Goal: Task Accomplishment & Management: Use online tool/utility

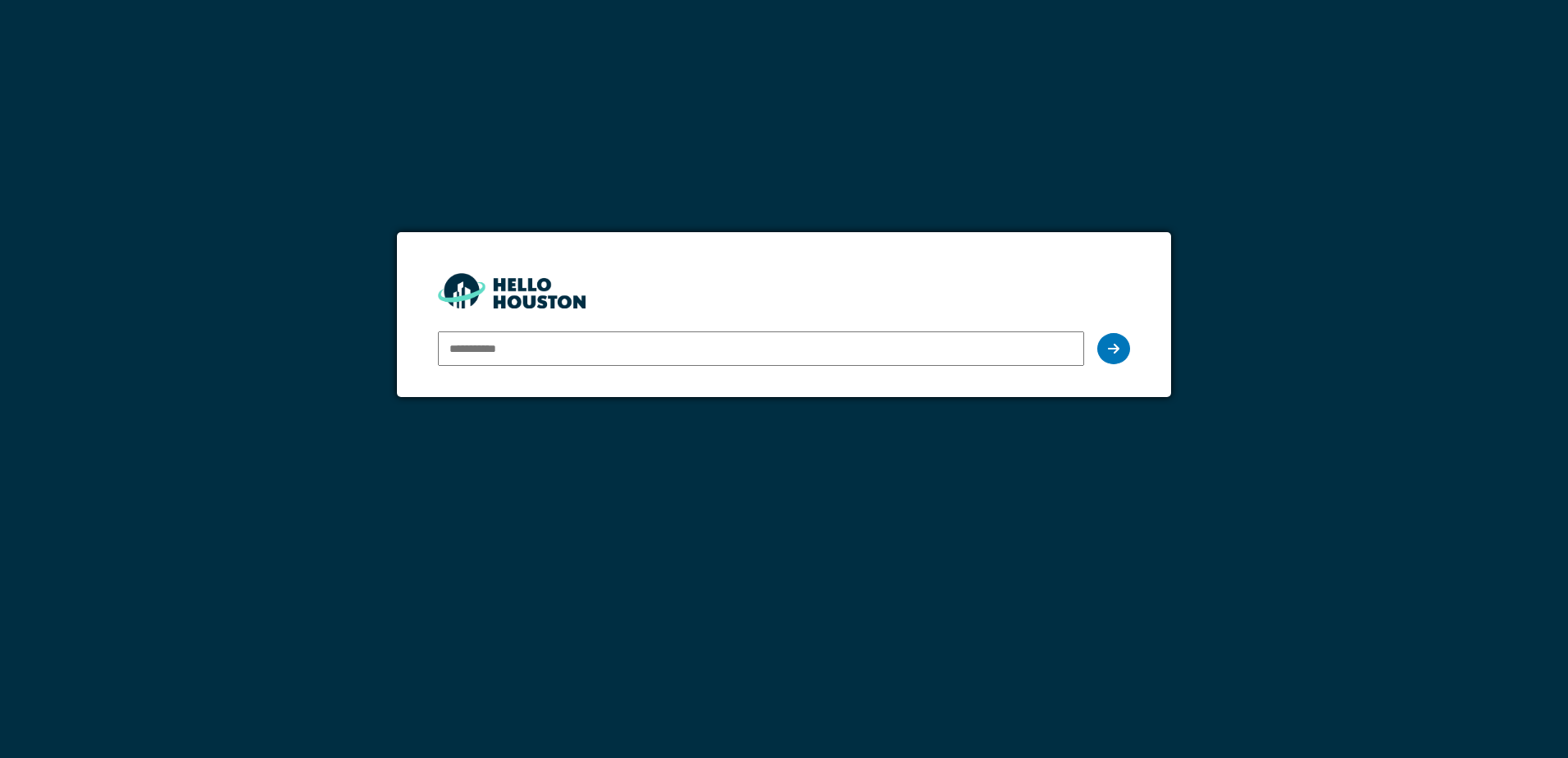
click at [522, 352] on input "email" at bounding box center [761, 348] width 646 height 35
type input "**********"
click at [1120, 347] on div at bounding box center [1114, 348] width 33 height 31
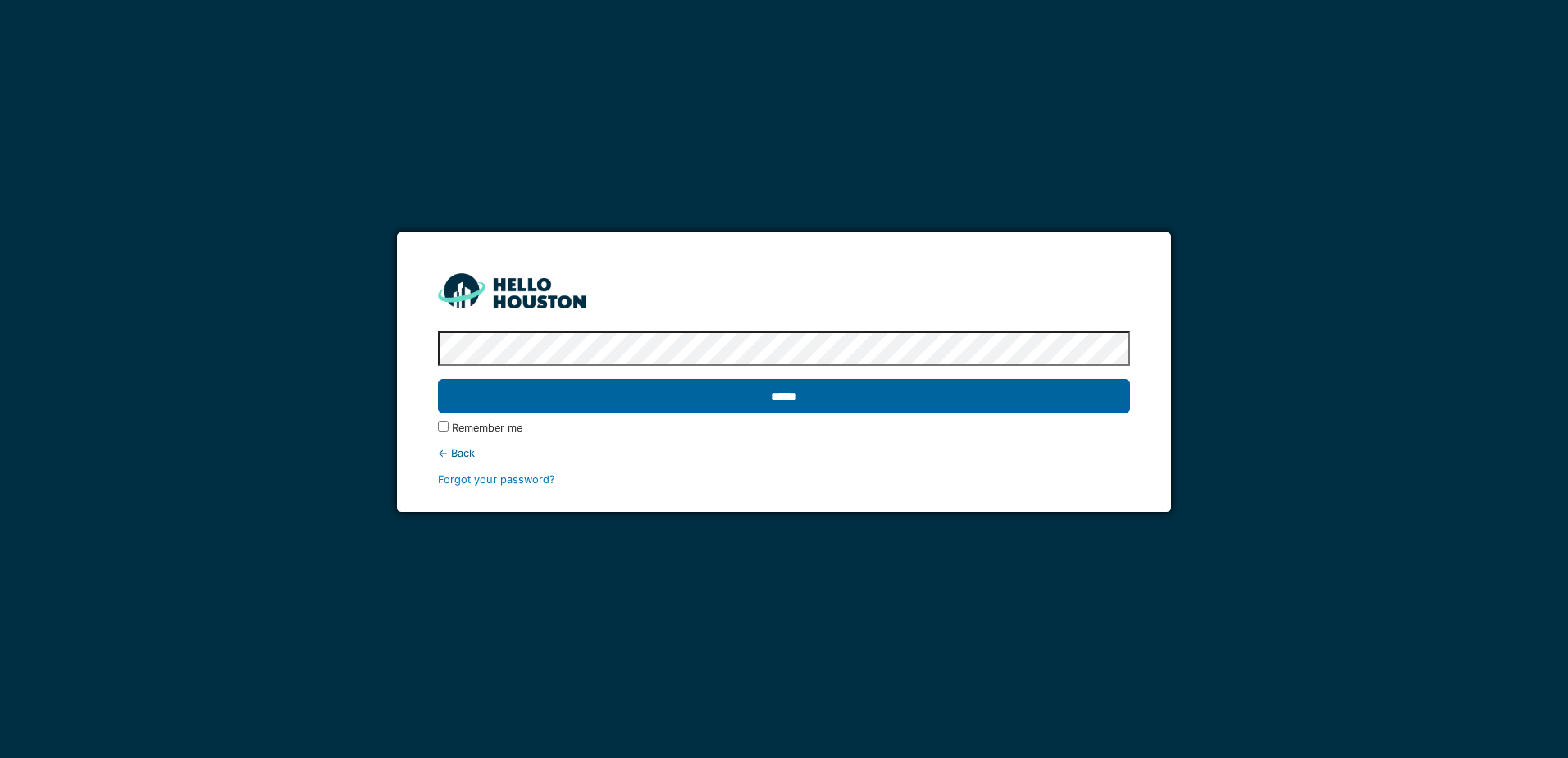
click at [833, 397] on input "******" at bounding box center [784, 395] width 691 height 35
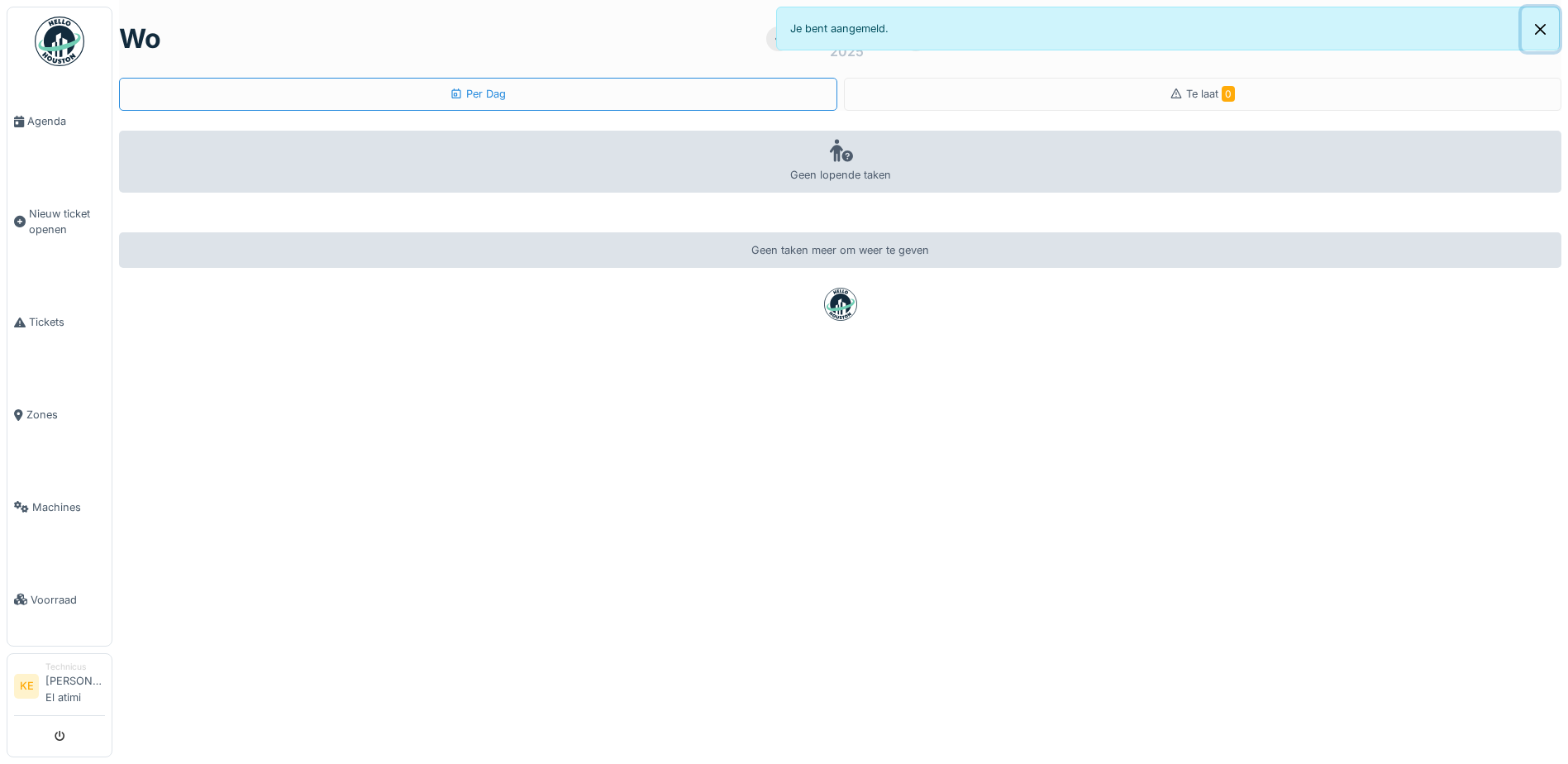
click at [1543, 20] on button "Close" at bounding box center [1540, 30] width 37 height 44
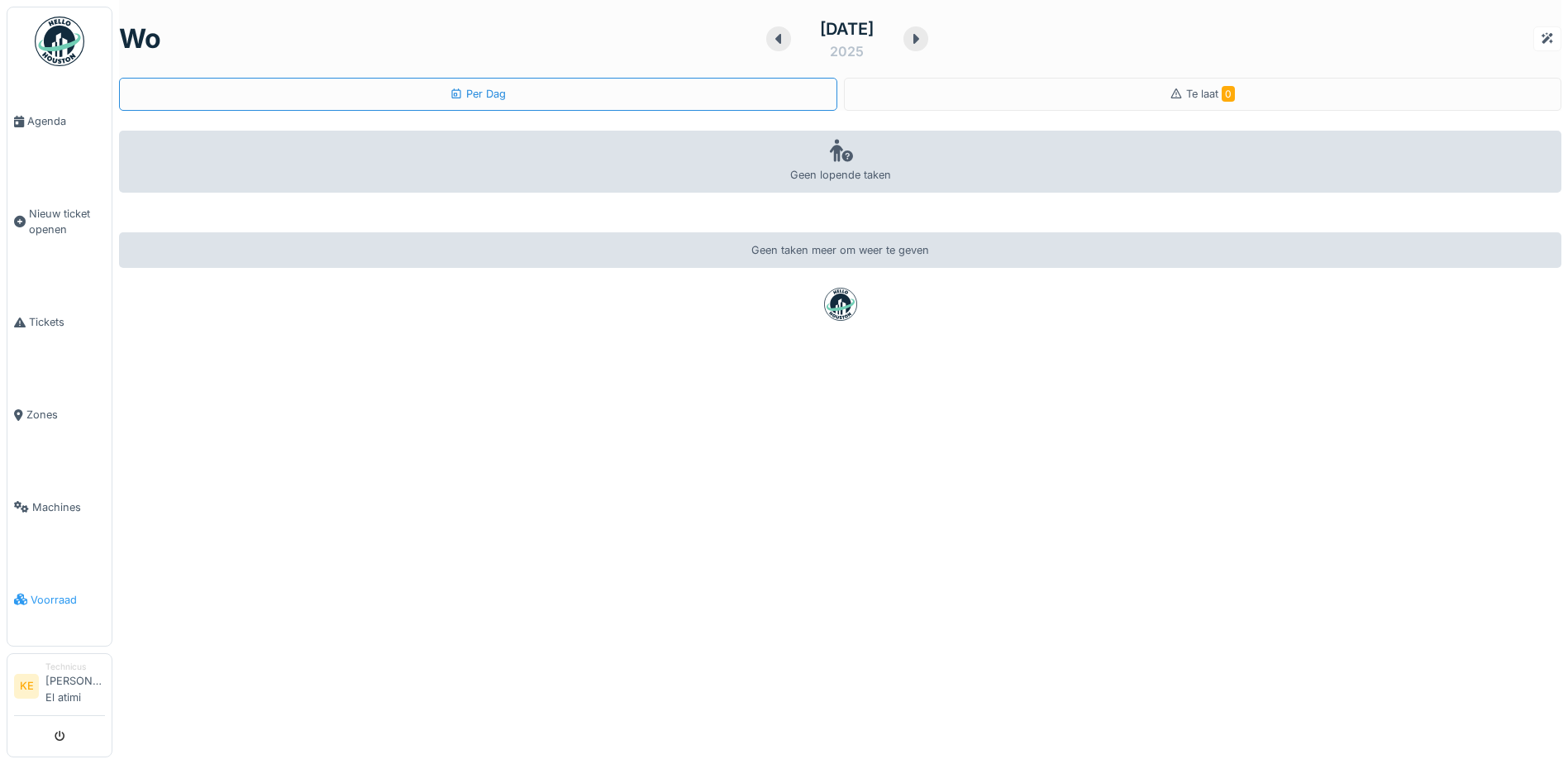
click at [62, 596] on span "Voorraad" at bounding box center [68, 600] width 75 height 15
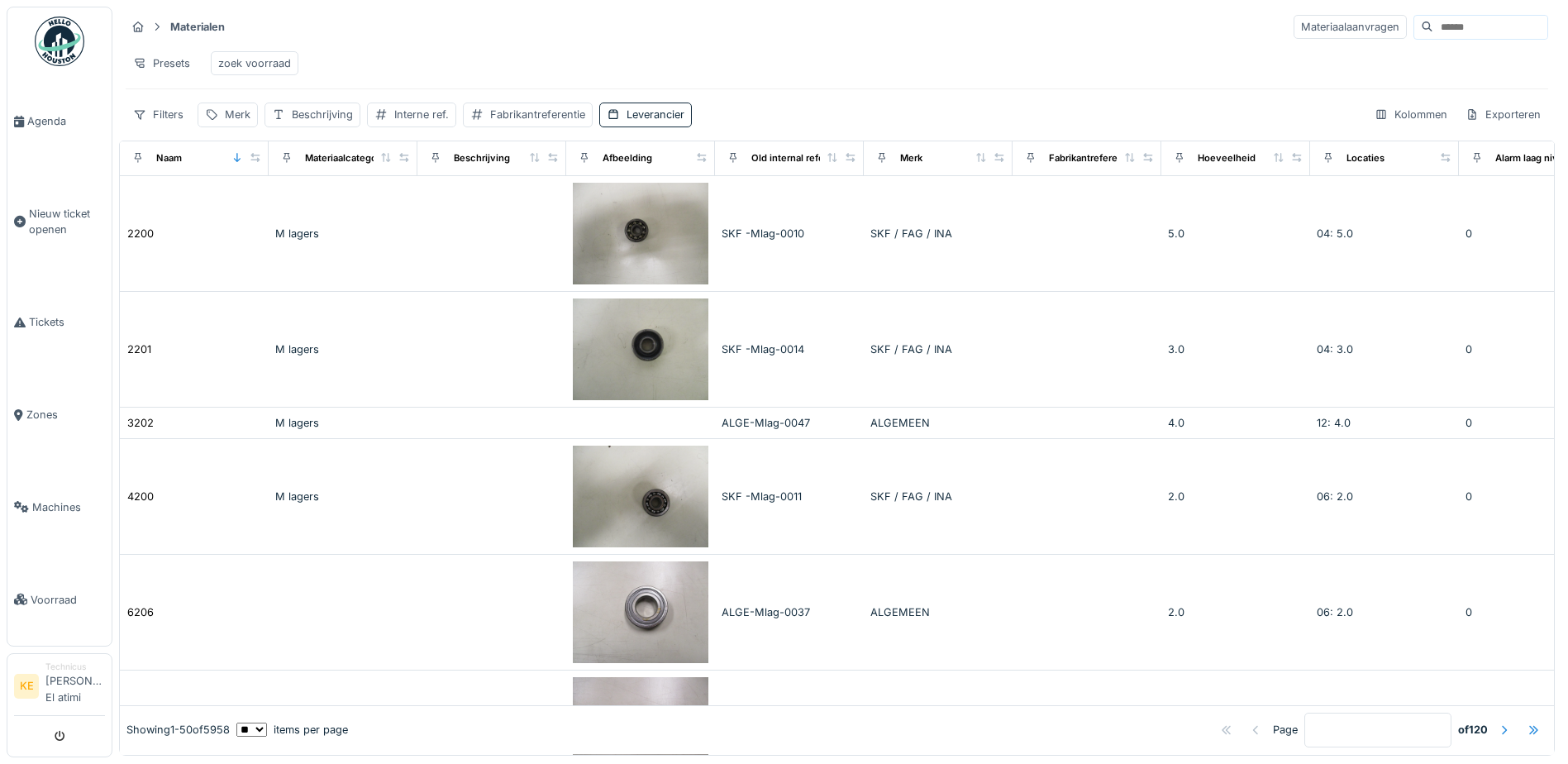
click at [1433, 25] on input at bounding box center [1490, 26] width 114 height 23
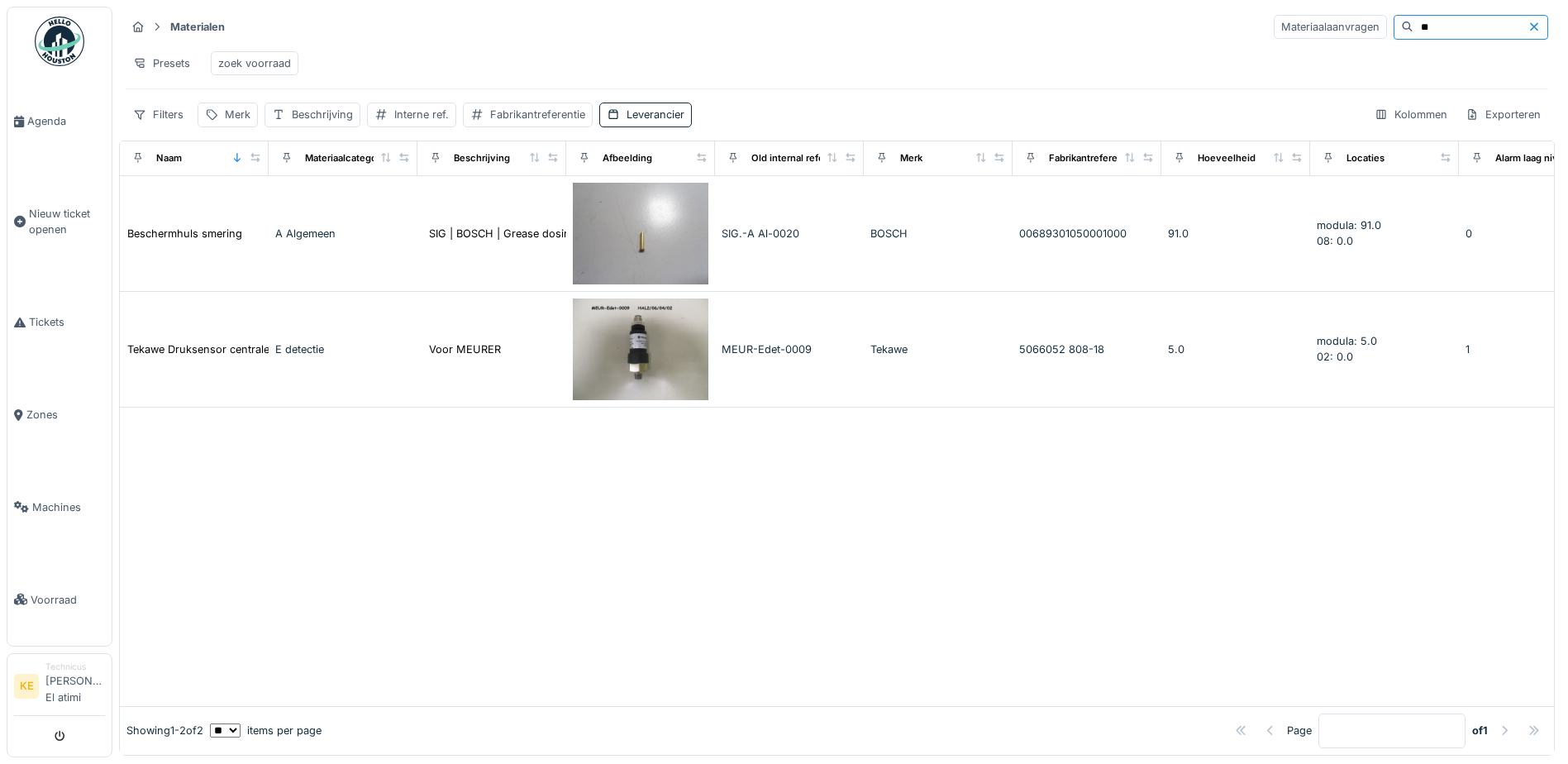
type input "*"
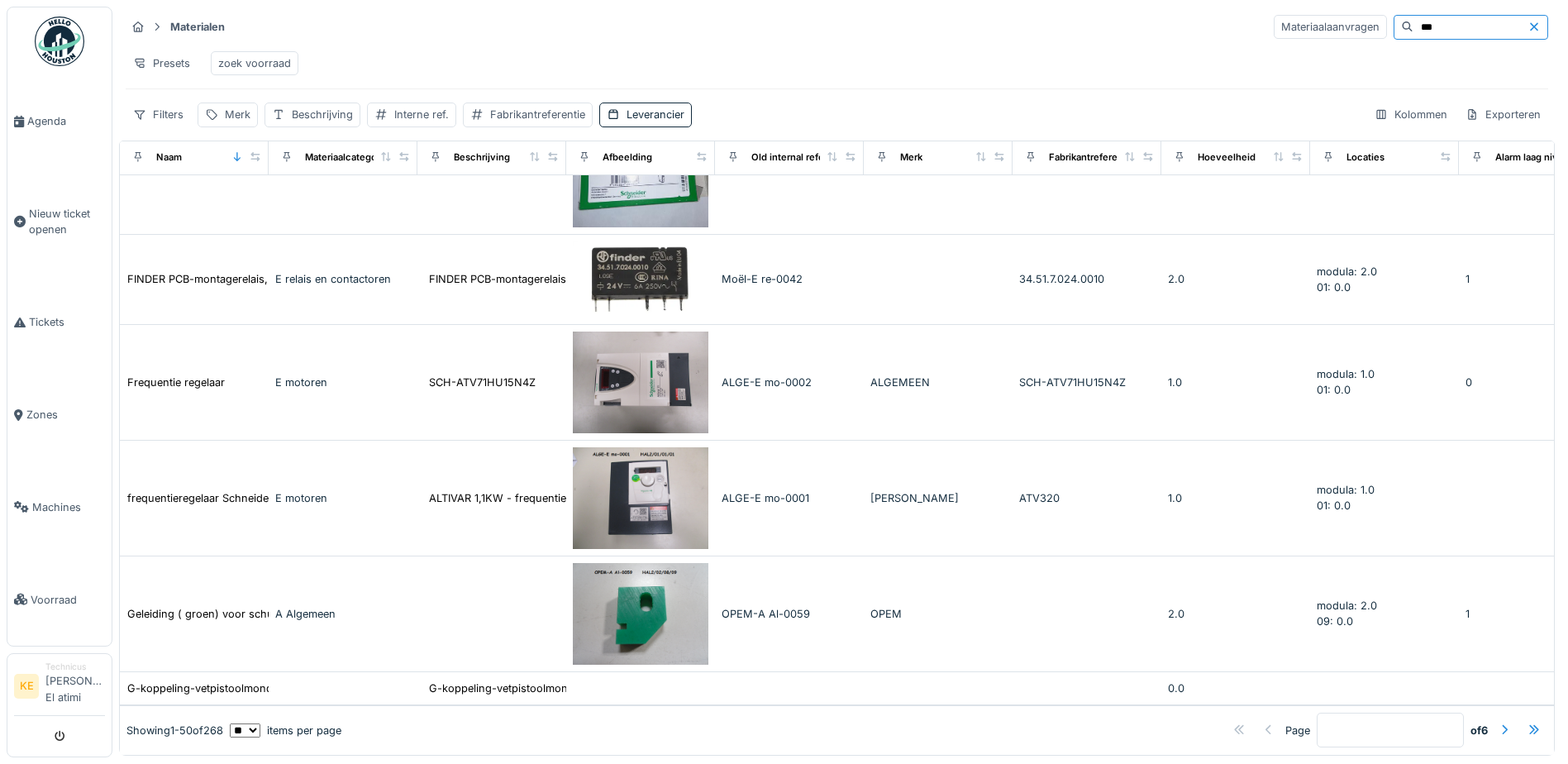
scroll to position [5953, 0]
type input "*"
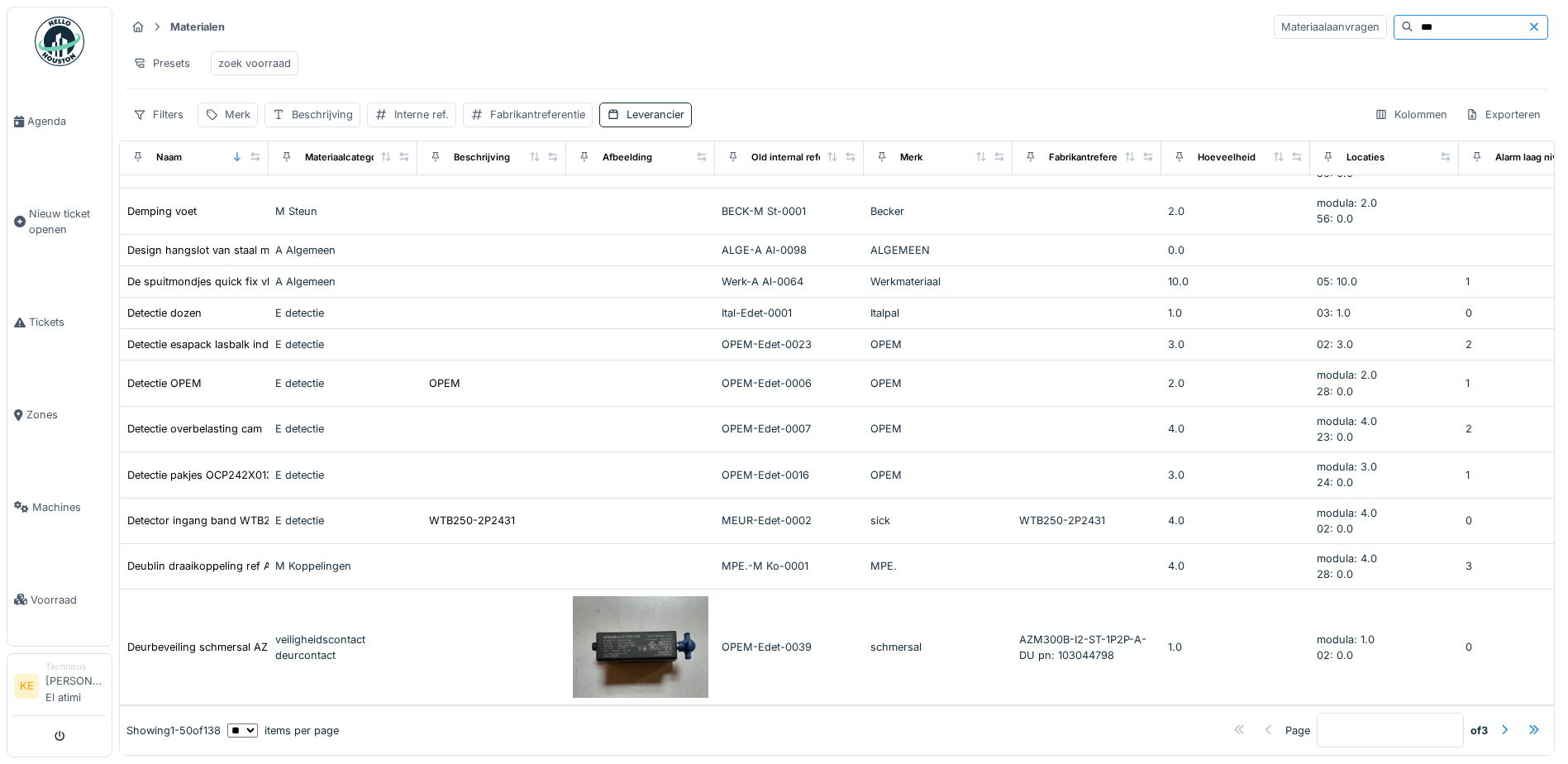
scroll to position [3638, 0]
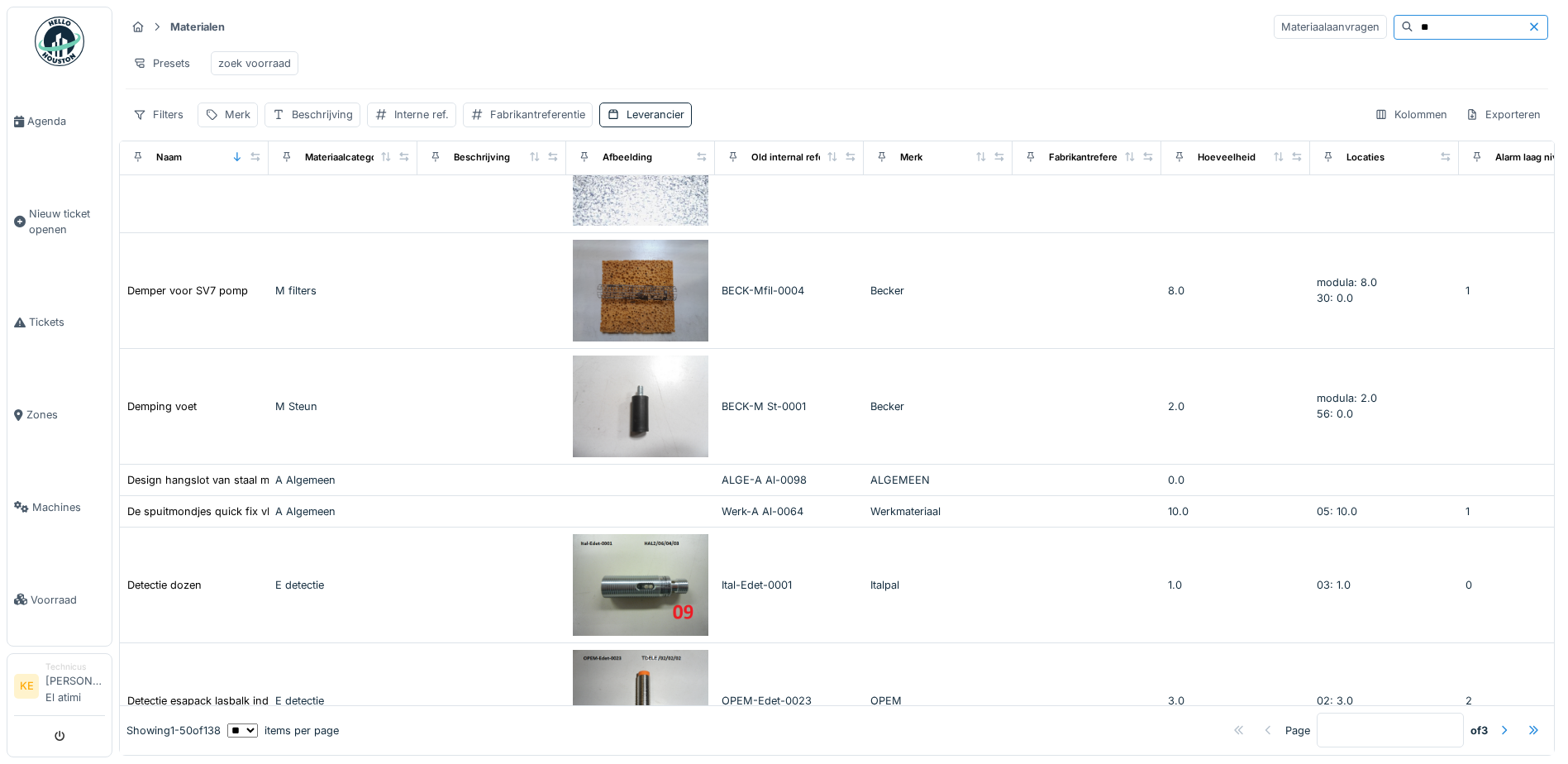
type input "*"
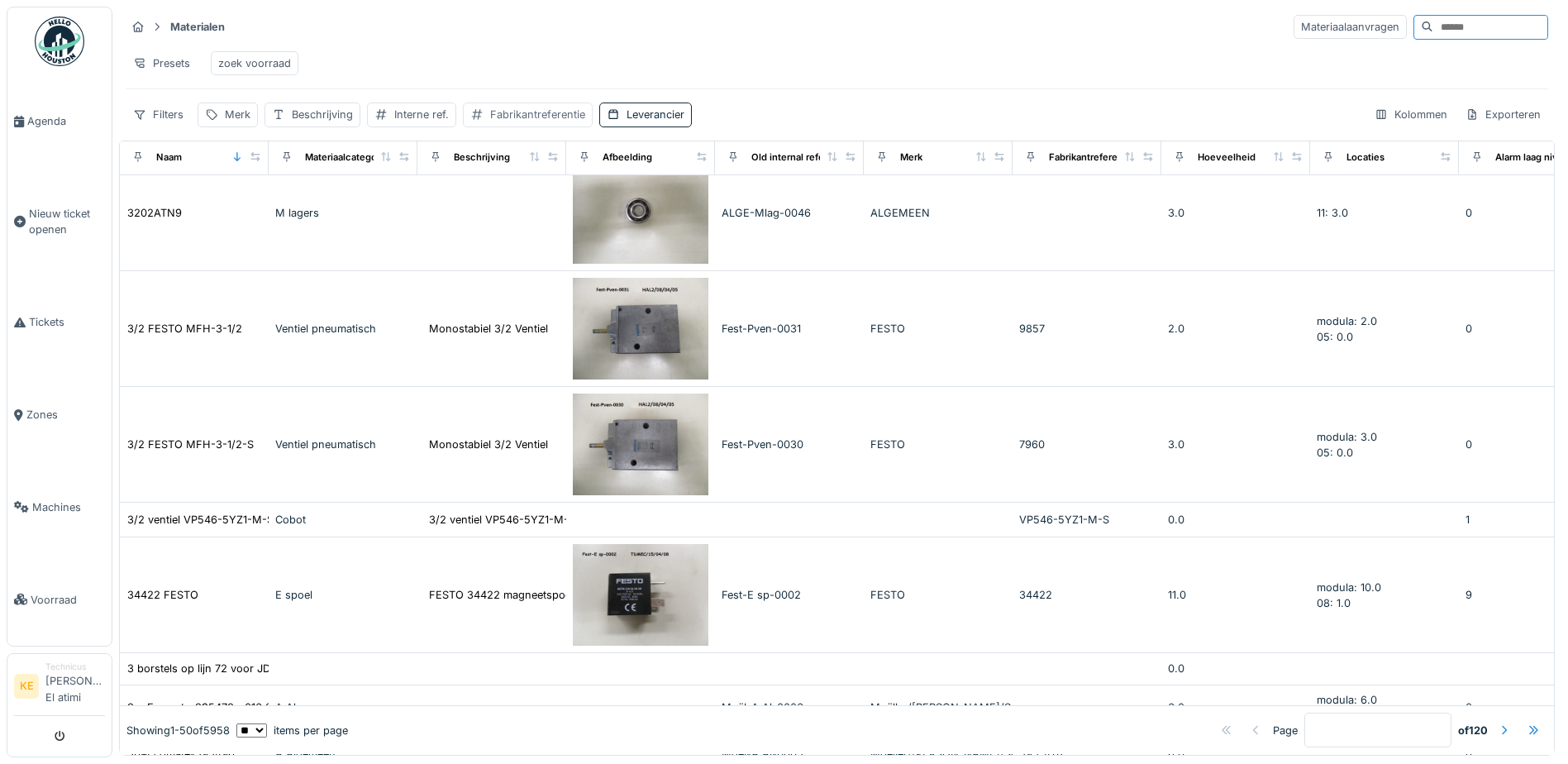
click at [521, 122] on div "Fabrikantreferentie" at bounding box center [538, 114] width 95 height 15
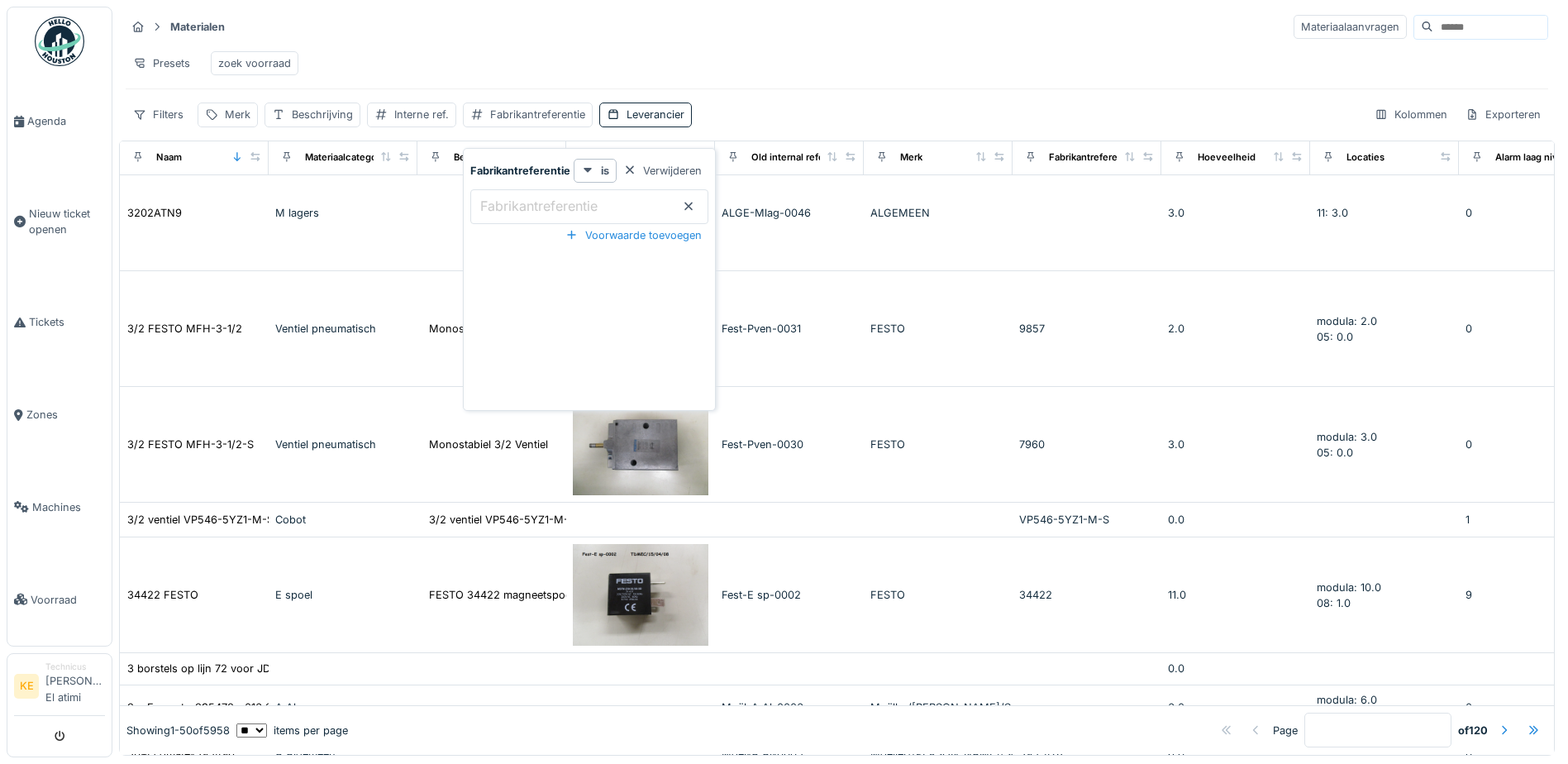
click at [528, 202] on label "Fabrikantreferentie" at bounding box center [539, 206] width 124 height 20
click at [528, 202] on input "Fabrikantreferentie" at bounding box center [589, 207] width 238 height 35
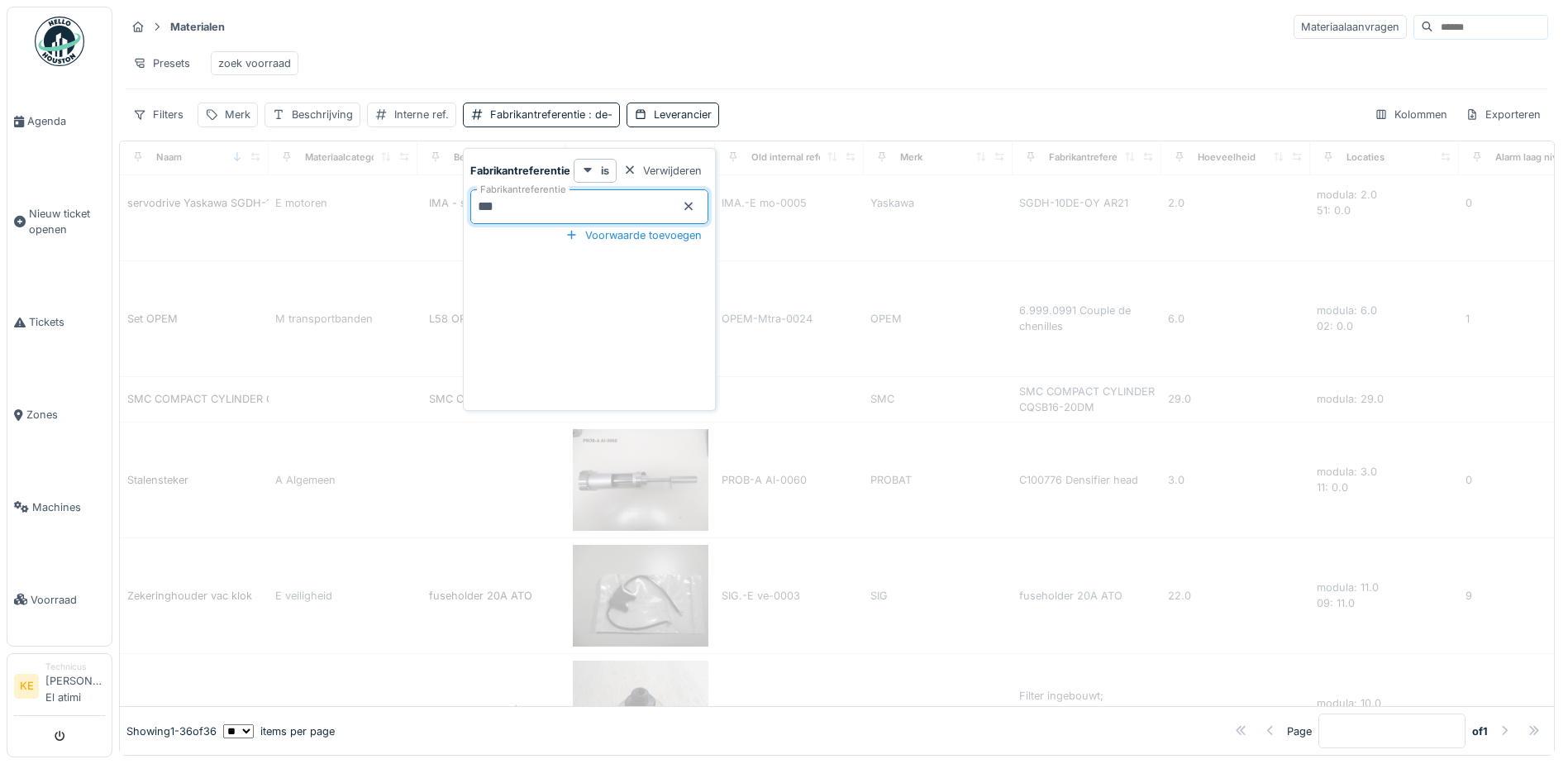
scroll to position [0, 0]
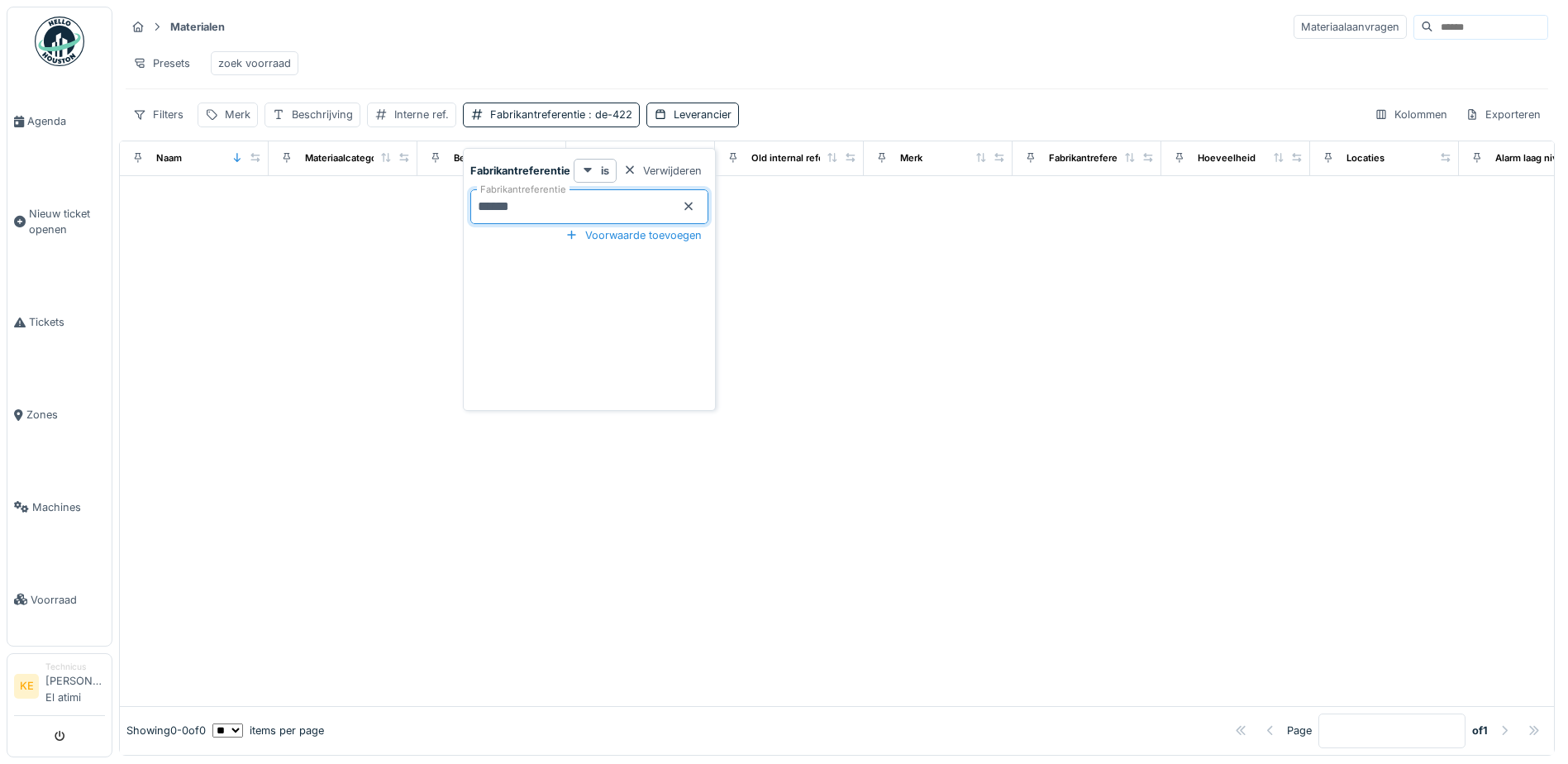
click at [550, 213] on input "******" at bounding box center [589, 207] width 238 height 35
type input "*"
click at [565, 212] on input "*****" at bounding box center [589, 207] width 238 height 35
type input "*"
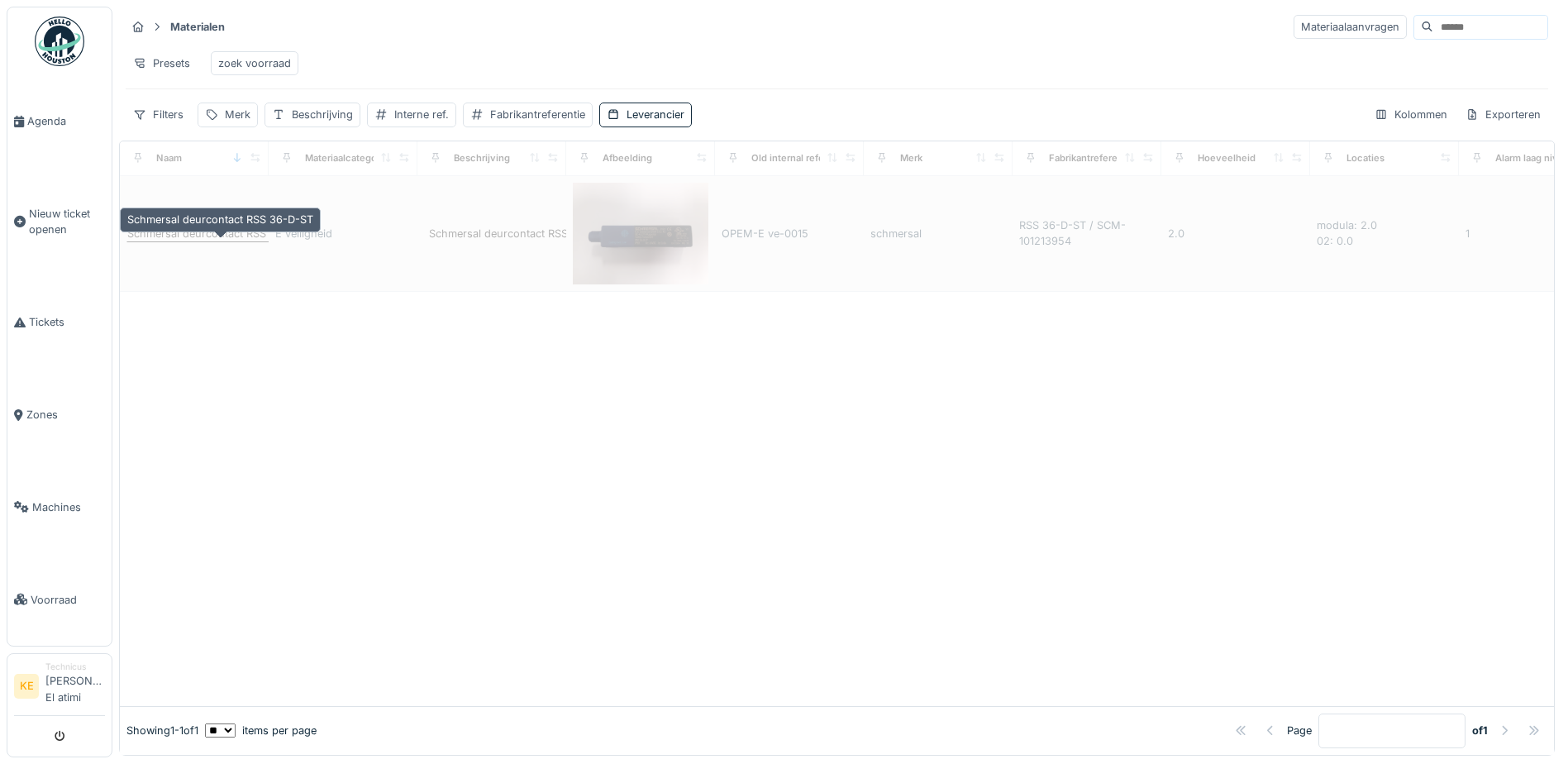
click at [211, 241] on div "Schmersal deurcontact RSS 36-D-ST" at bounding box center [220, 234] width 186 height 15
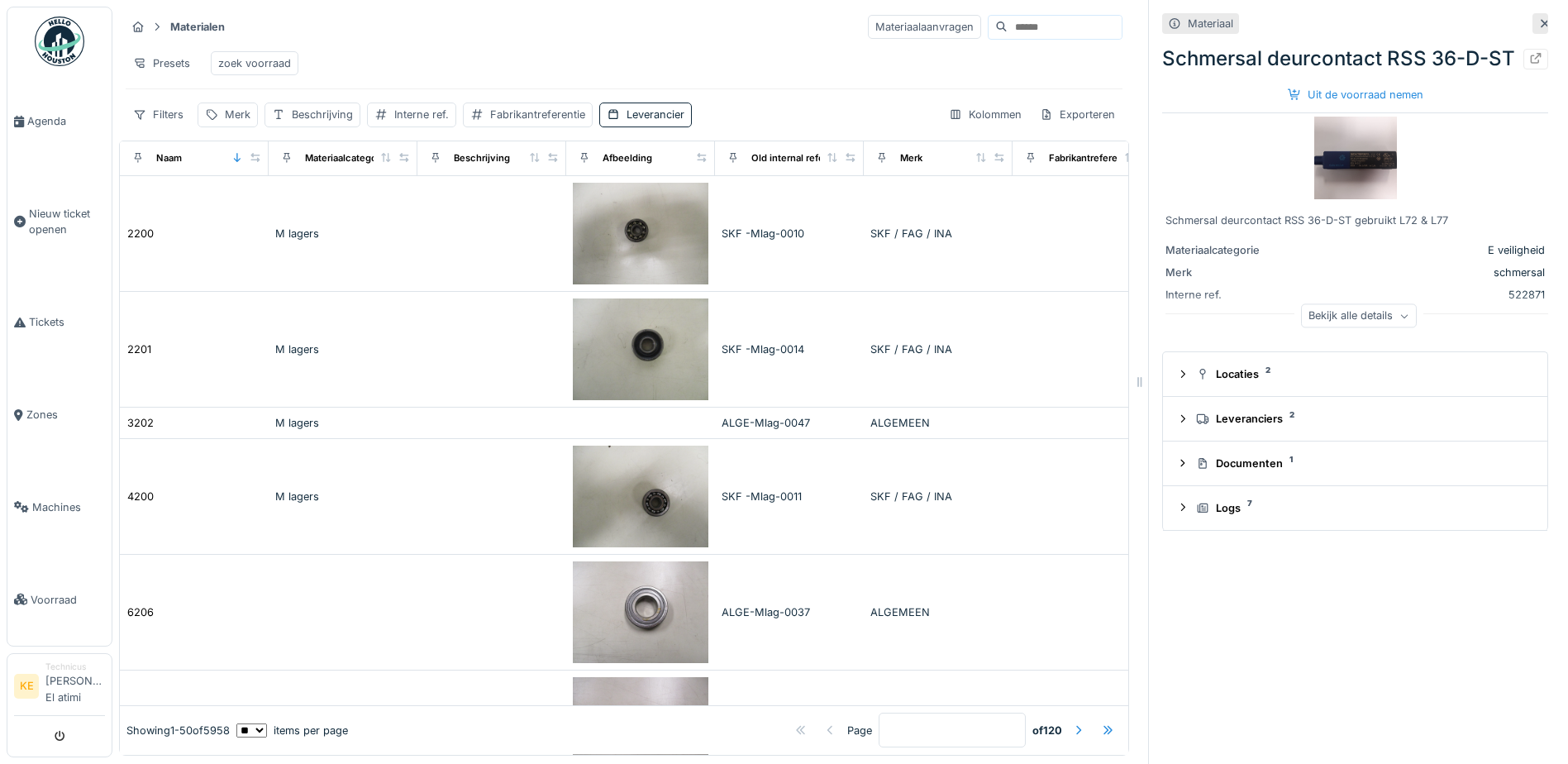
click at [1357, 199] on img at bounding box center [1355, 157] width 82 height 82
click at [1324, 106] on div "Uit de voorraad nemen" at bounding box center [1355, 94] width 149 height 22
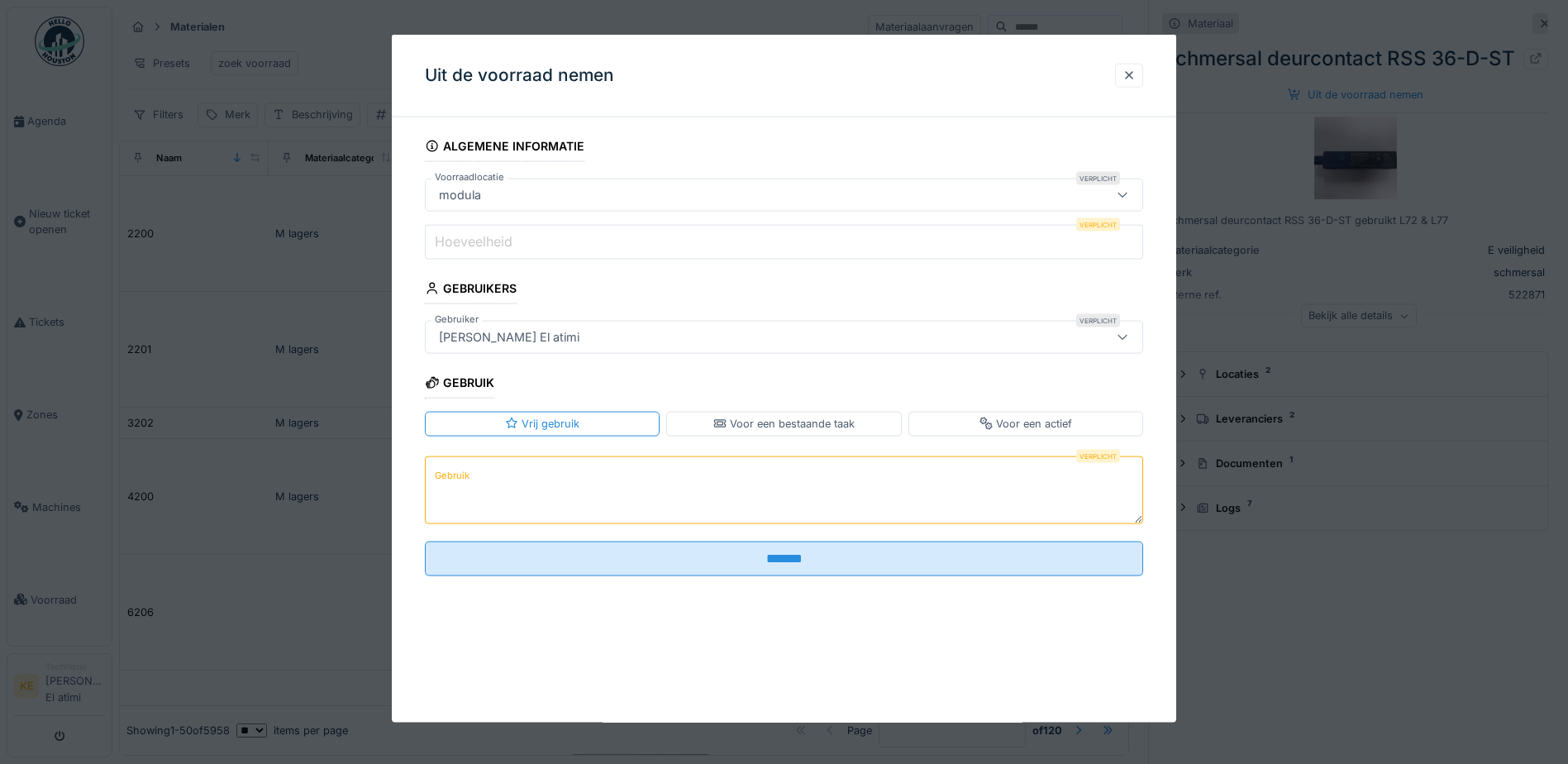
click at [747, 242] on input "Hoeveelheid" at bounding box center [783, 242] width 718 height 35
type input "*"
click at [578, 474] on textarea "Gebruik" at bounding box center [783, 490] width 718 height 68
type textarea "***"
click at [569, 418] on div "Vrij gebruik" at bounding box center [542, 423] width 75 height 15
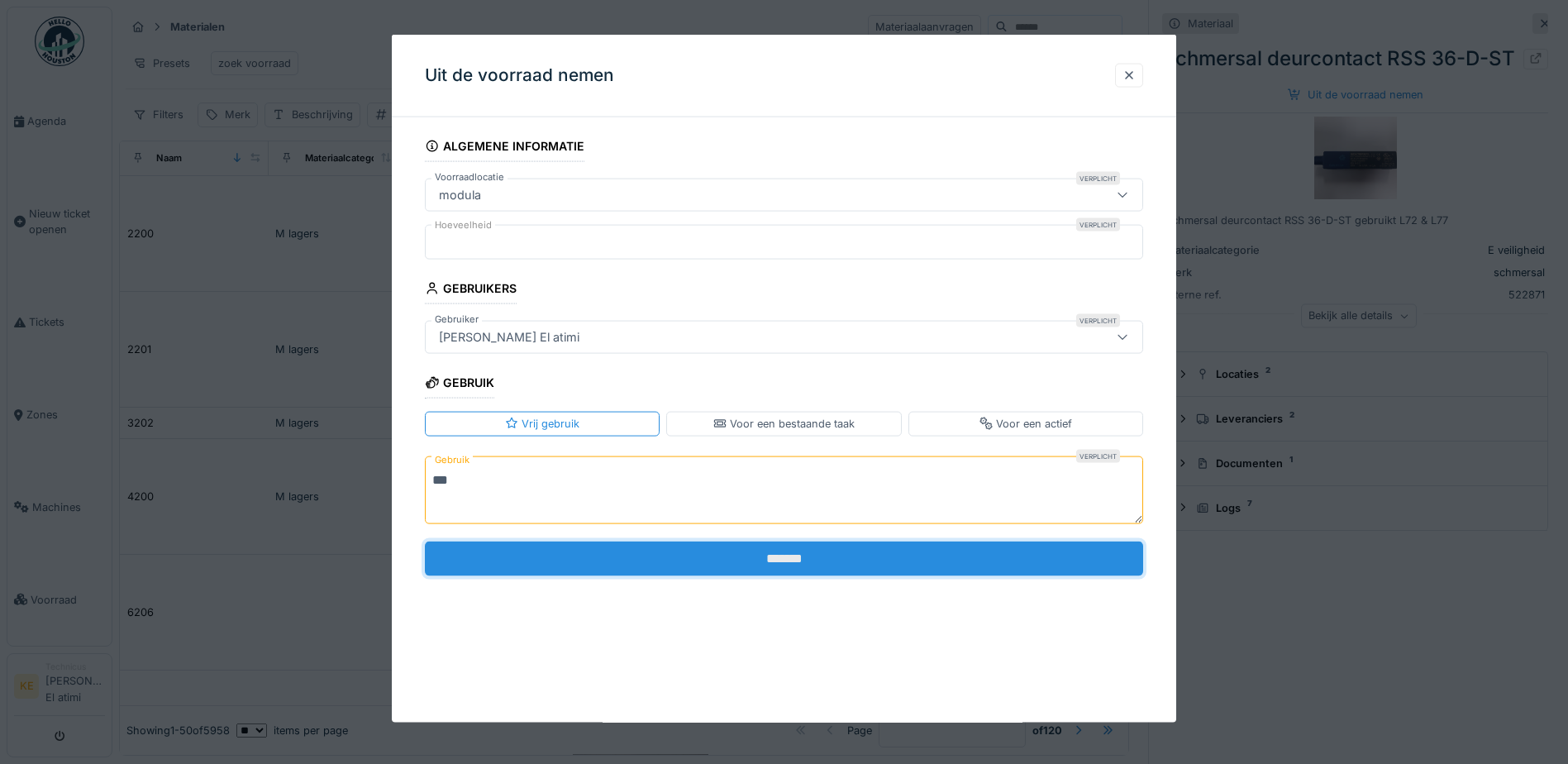
click at [663, 560] on input "*******" at bounding box center [783, 557] width 718 height 35
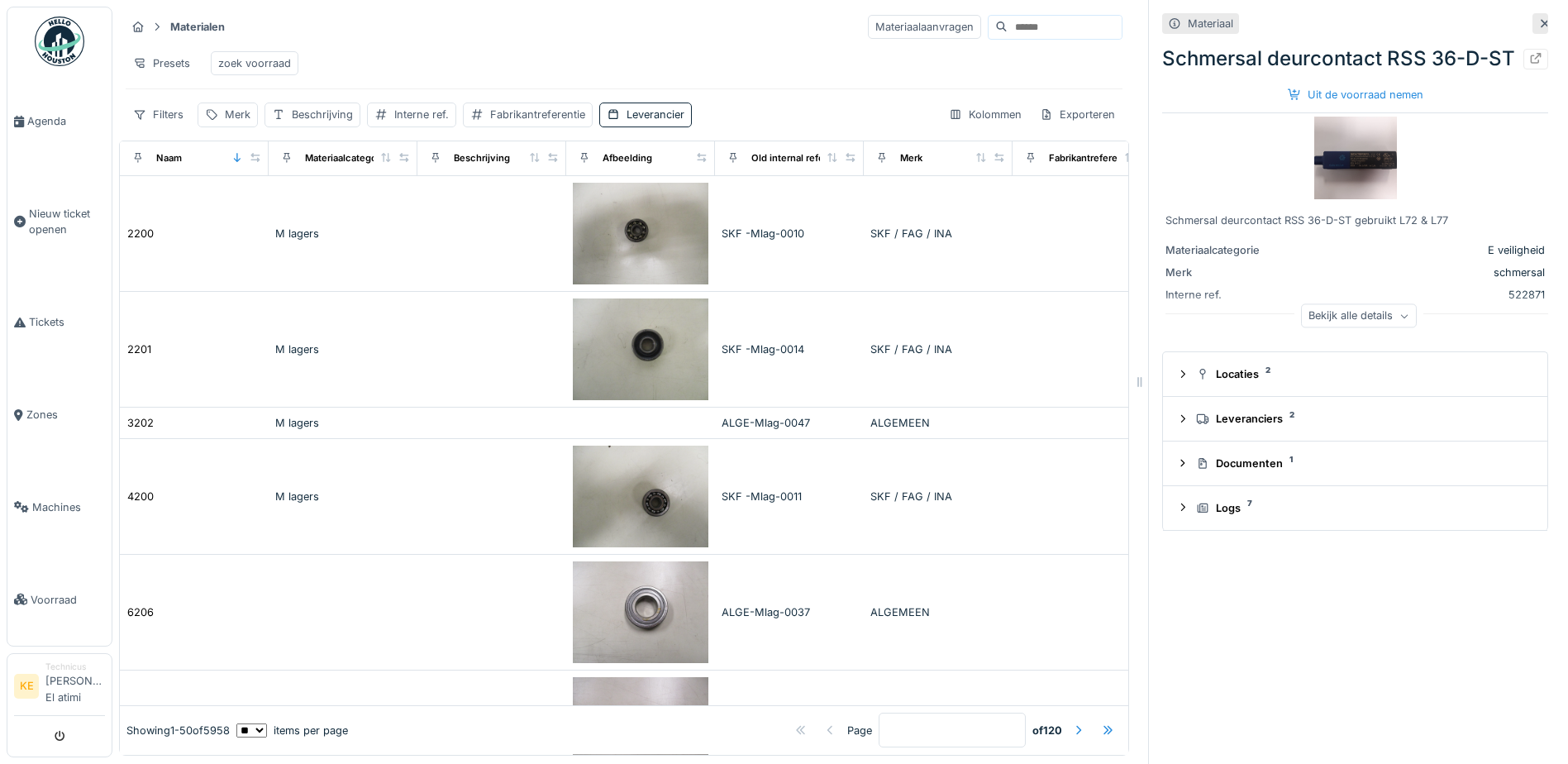
click at [269, 59] on div "zoek voorraad" at bounding box center [255, 63] width 73 height 15
click at [259, 71] on div "zoek voorraad" at bounding box center [255, 63] width 73 height 15
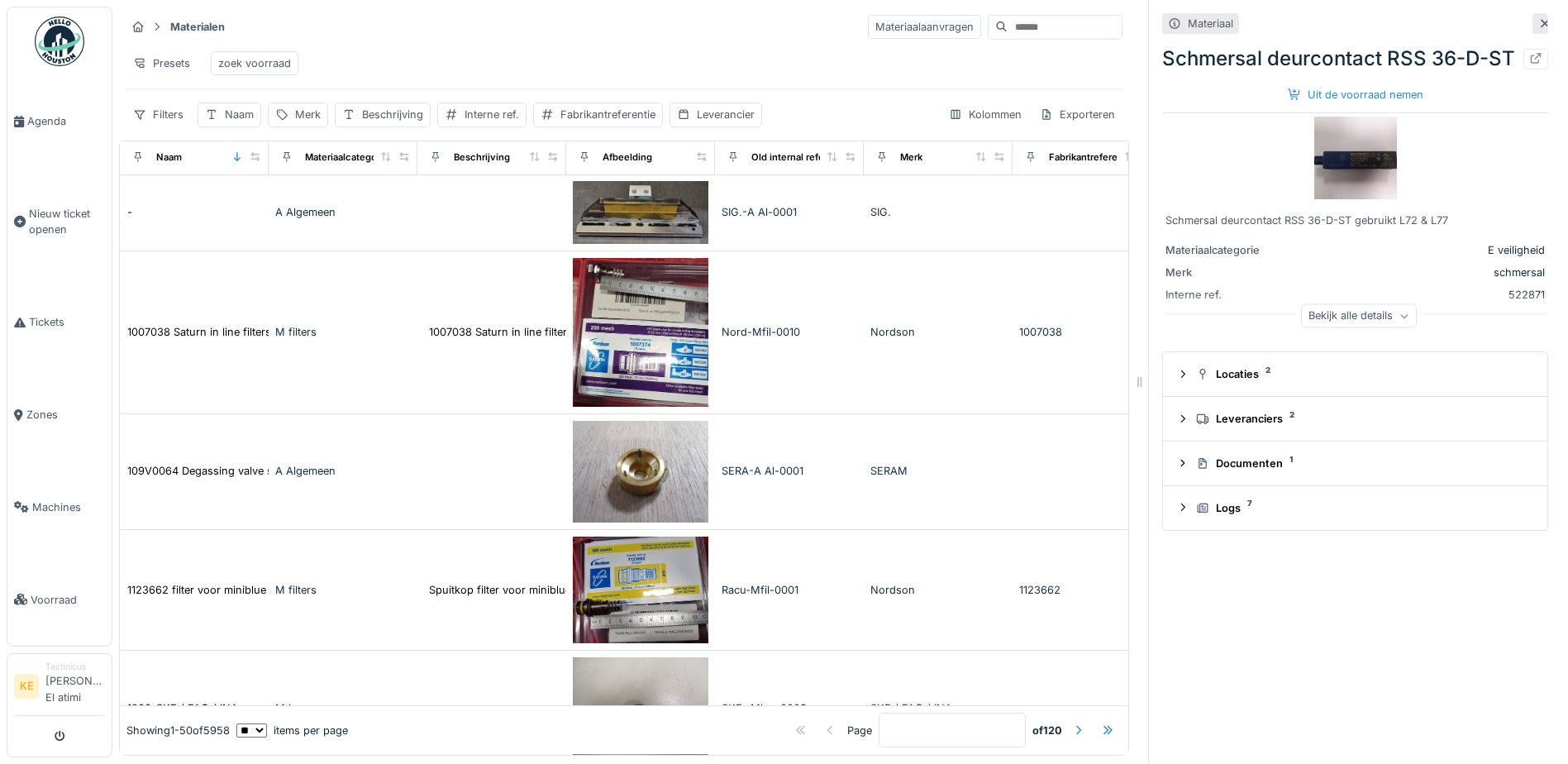
scroll to position [699, 0]
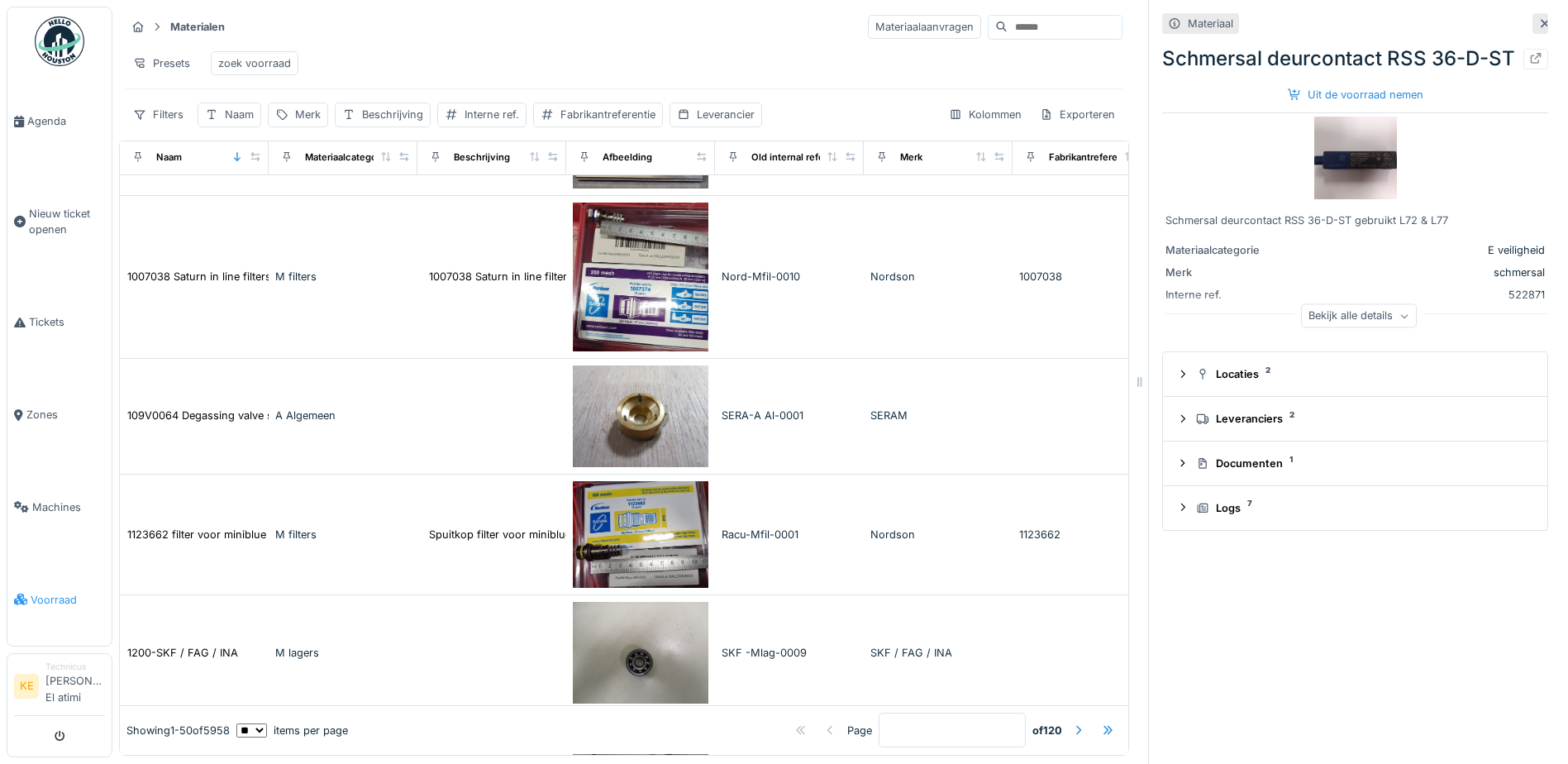
click at [48, 603] on span "Voorraad" at bounding box center [68, 600] width 75 height 15
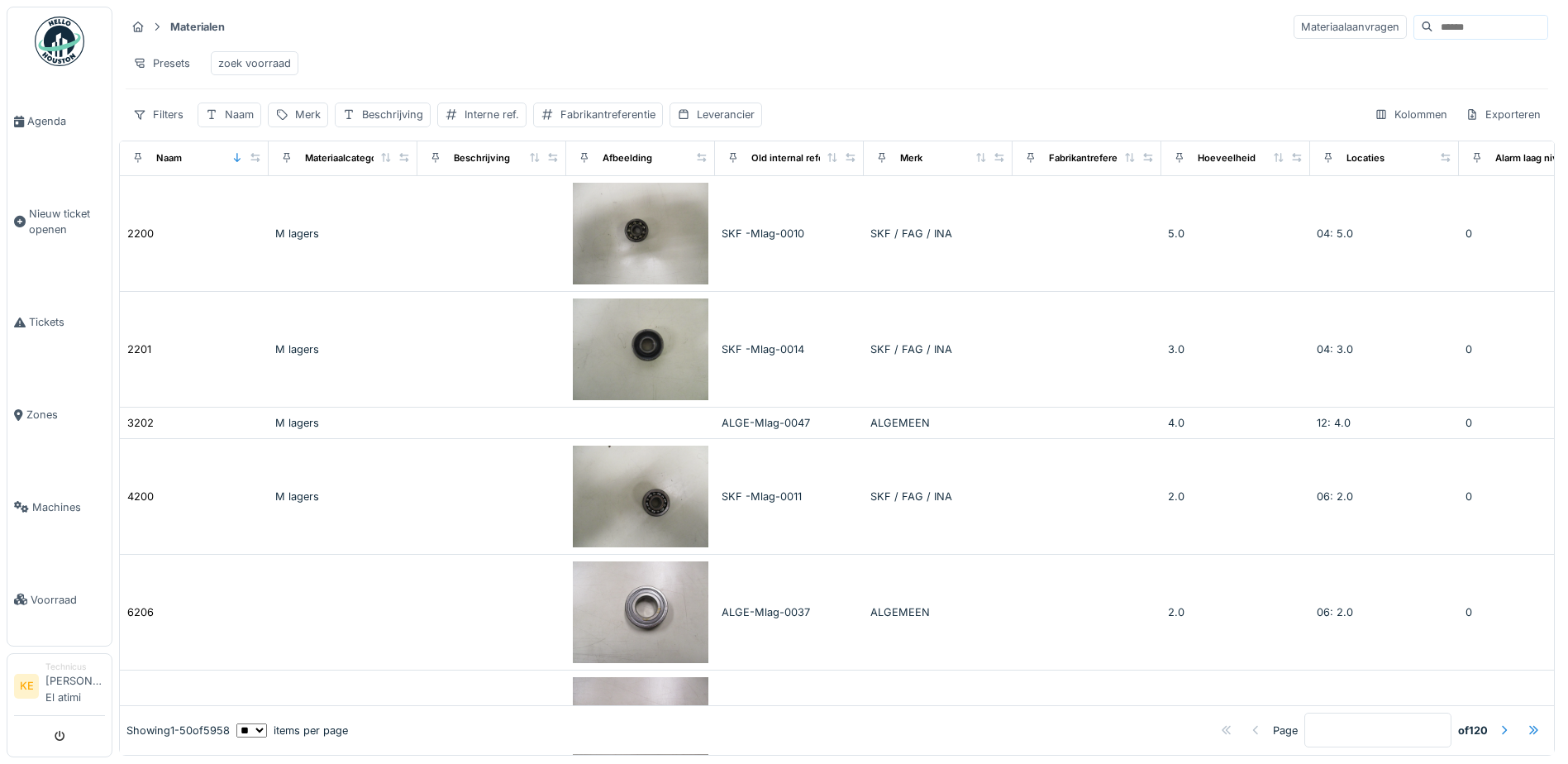
click at [60, 679] on li "Technicus Karim El atimi" at bounding box center [76, 686] width 59 height 51
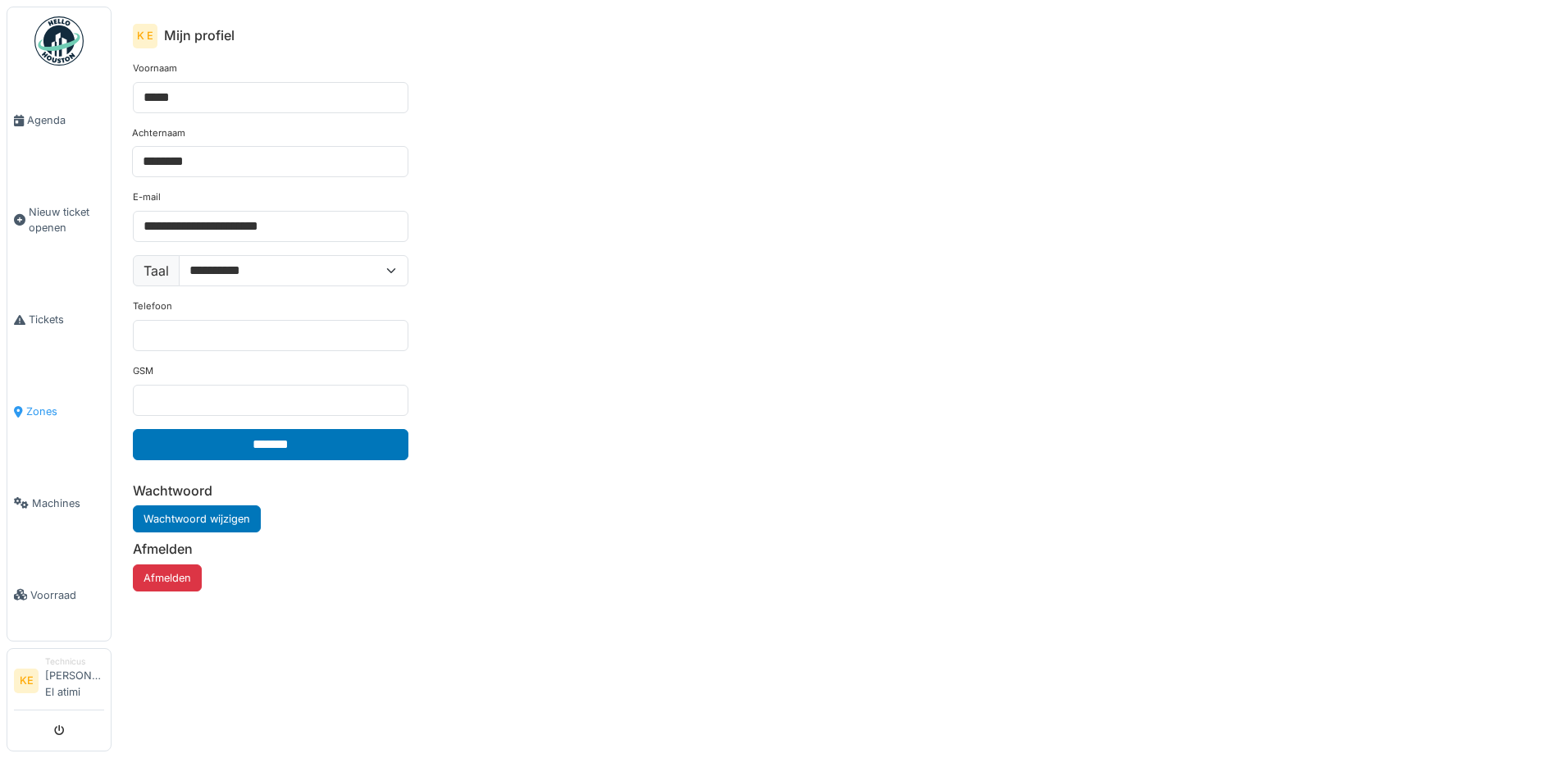
click at [39, 412] on span "Zones" at bounding box center [65, 411] width 78 height 15
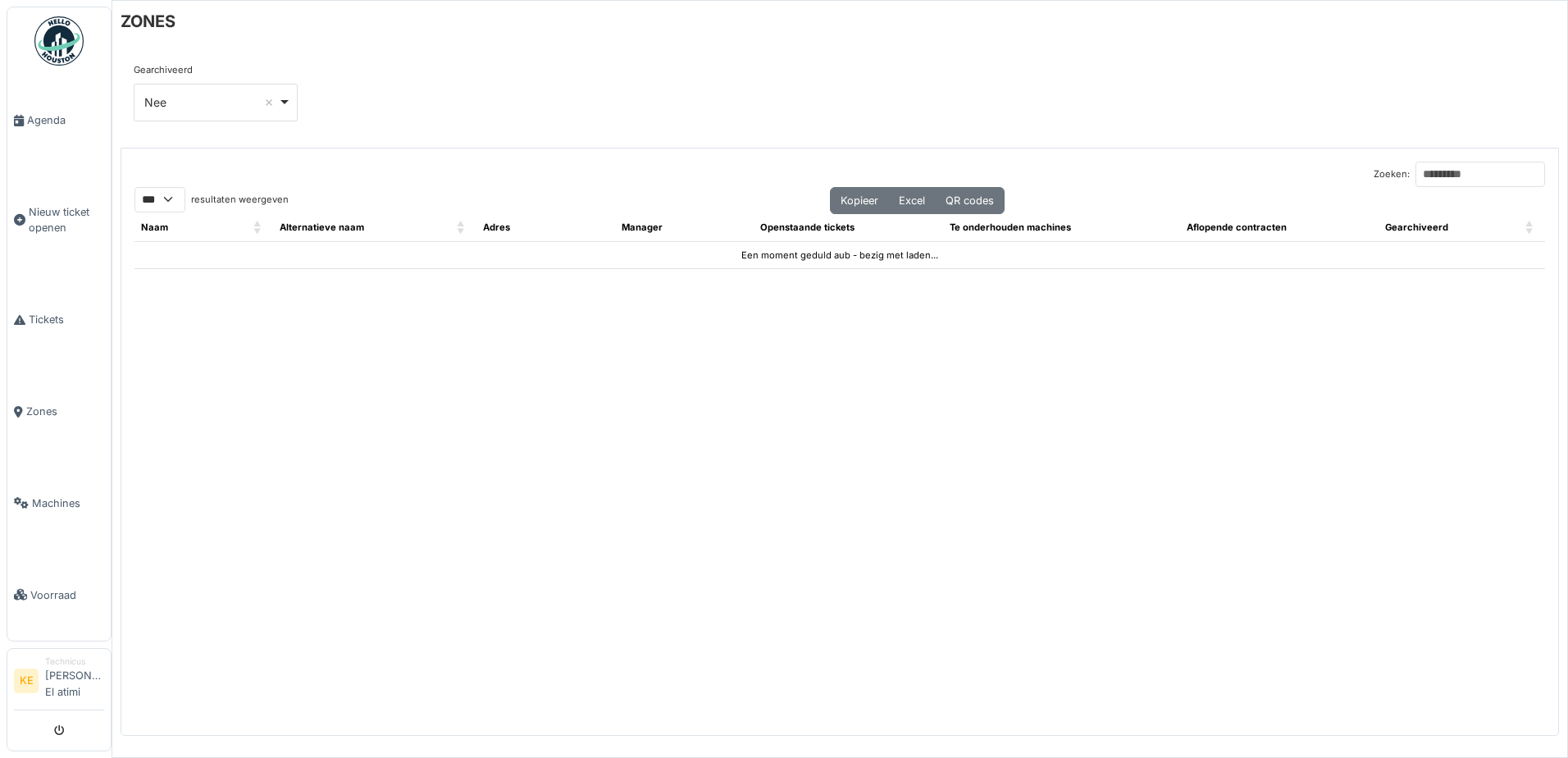
select select "***"
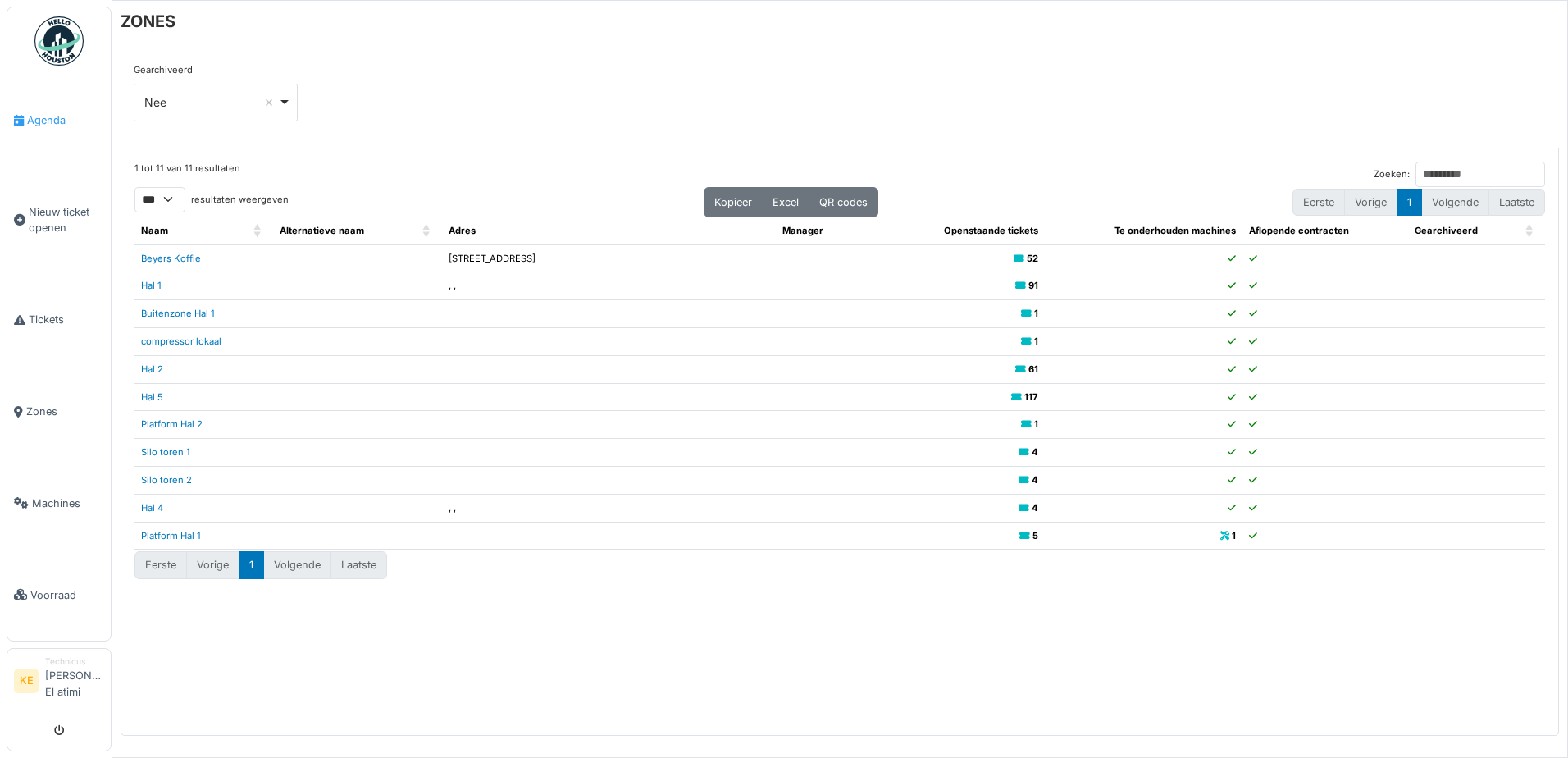
click at [47, 121] on span "Agenda" at bounding box center [65, 120] width 77 height 15
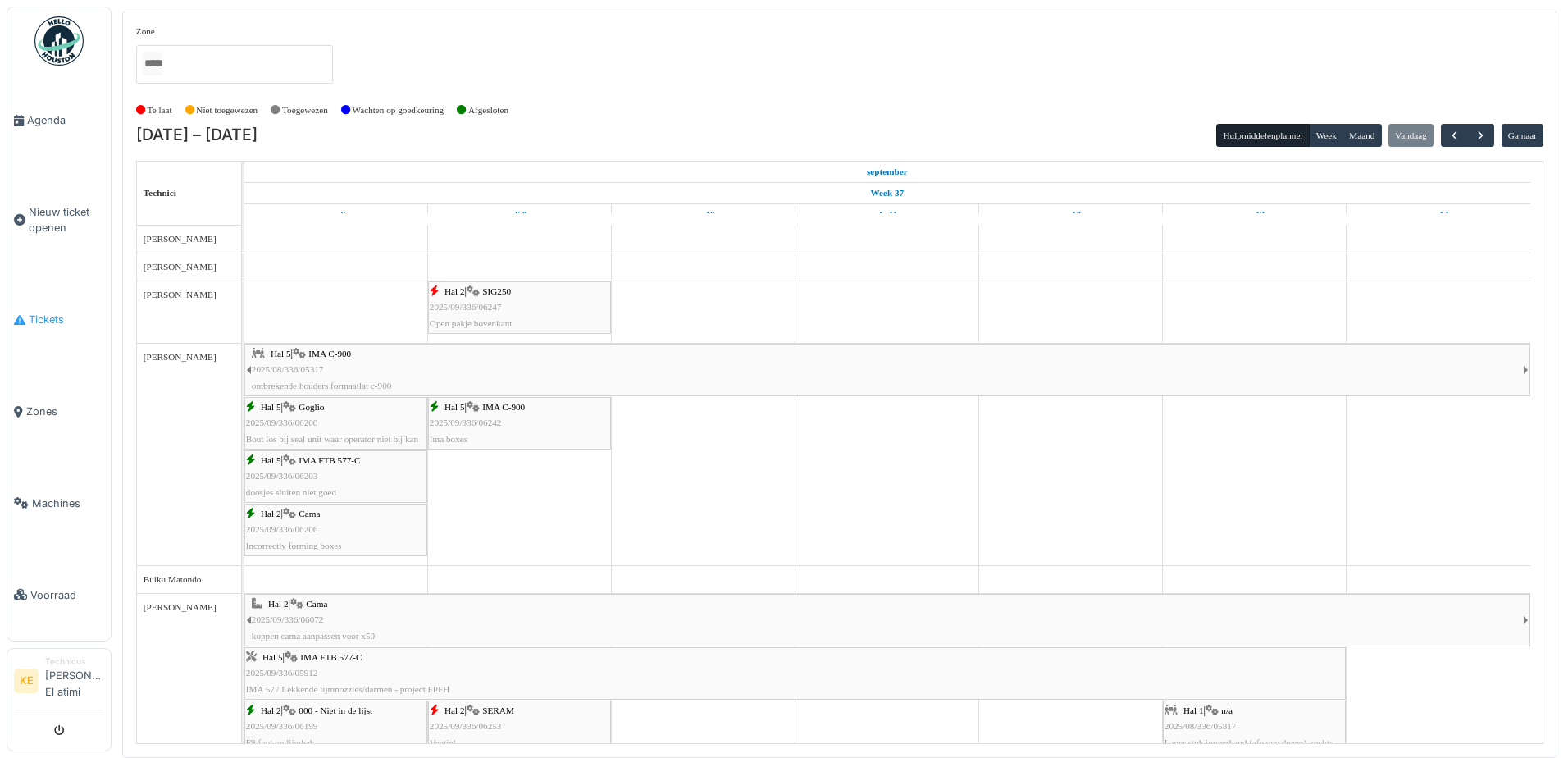
click at [41, 318] on span "Tickets" at bounding box center [67, 320] width 76 height 15
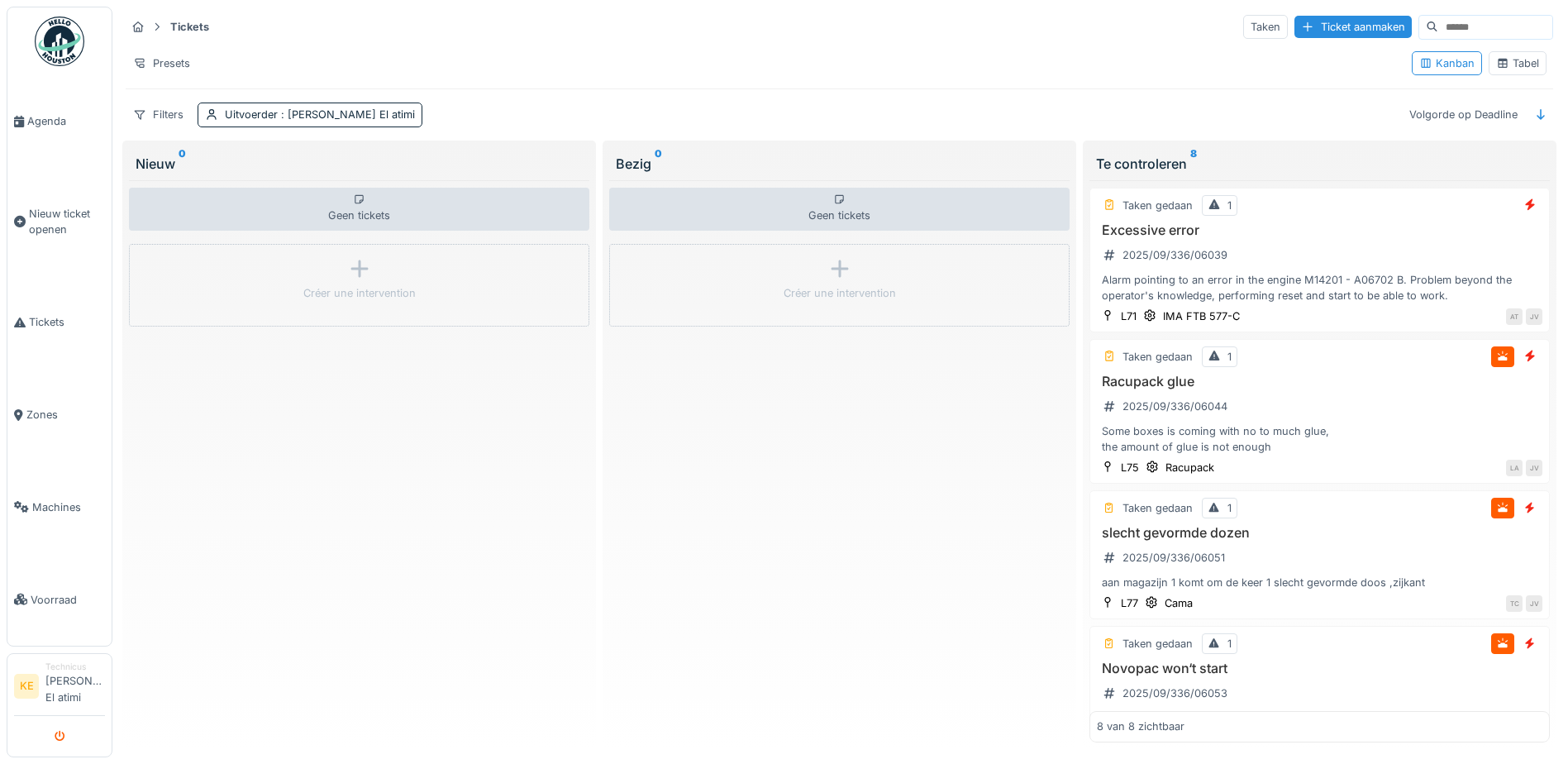
click at [61, 739] on icon "submit" at bounding box center [59, 737] width 11 height 11
